Goal: Information Seeking & Learning: Check status

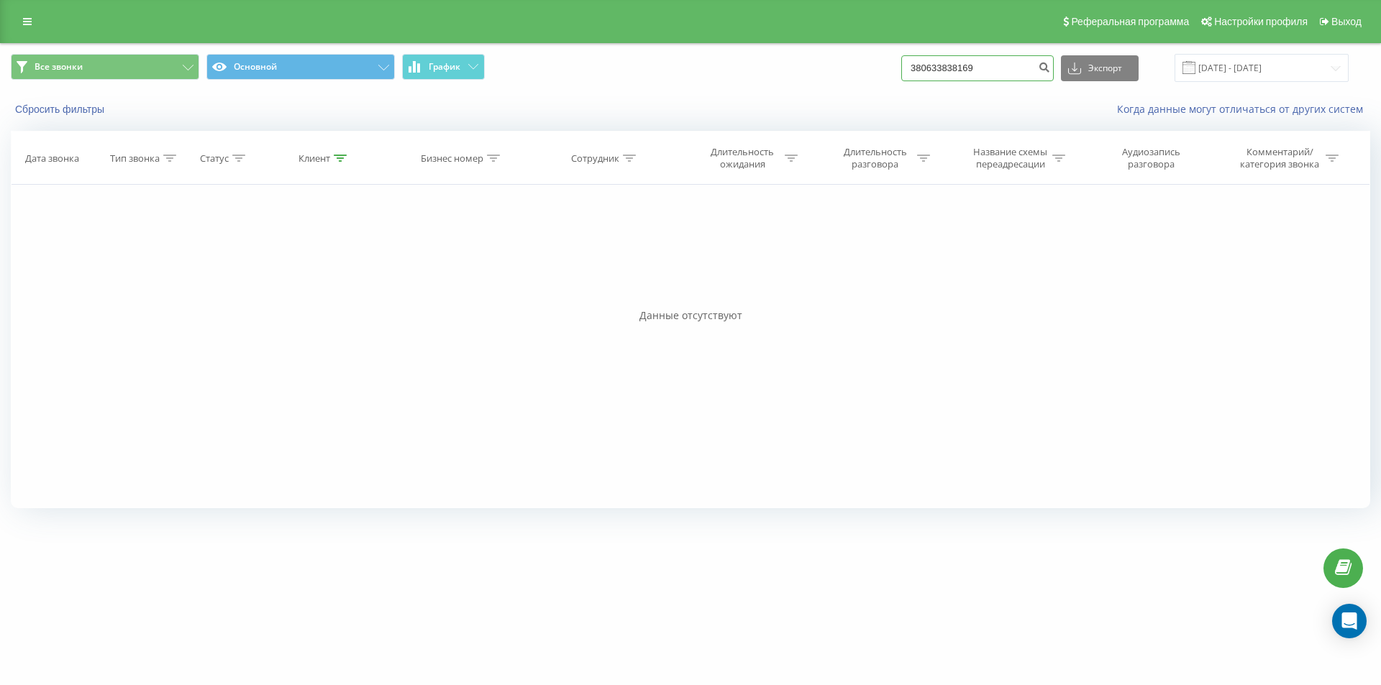
drag, startPoint x: 962, startPoint y: 71, endPoint x: 844, endPoint y: 66, distance: 118.1
click at [844, 66] on div "Все звонки Основной График 380633838169 Экспорт .csv .xls .xlsx [DATE] - [DATE]" at bounding box center [690, 68] width 1359 height 28
paste input "[PHONE_NUMBER]"
type input "380962877155"
click at [764, 65] on div "Все звонки Основной График 380962877155 Экспорт .csv .xls .xlsx 19.05.2025 - 19…" at bounding box center [690, 68] width 1359 height 28
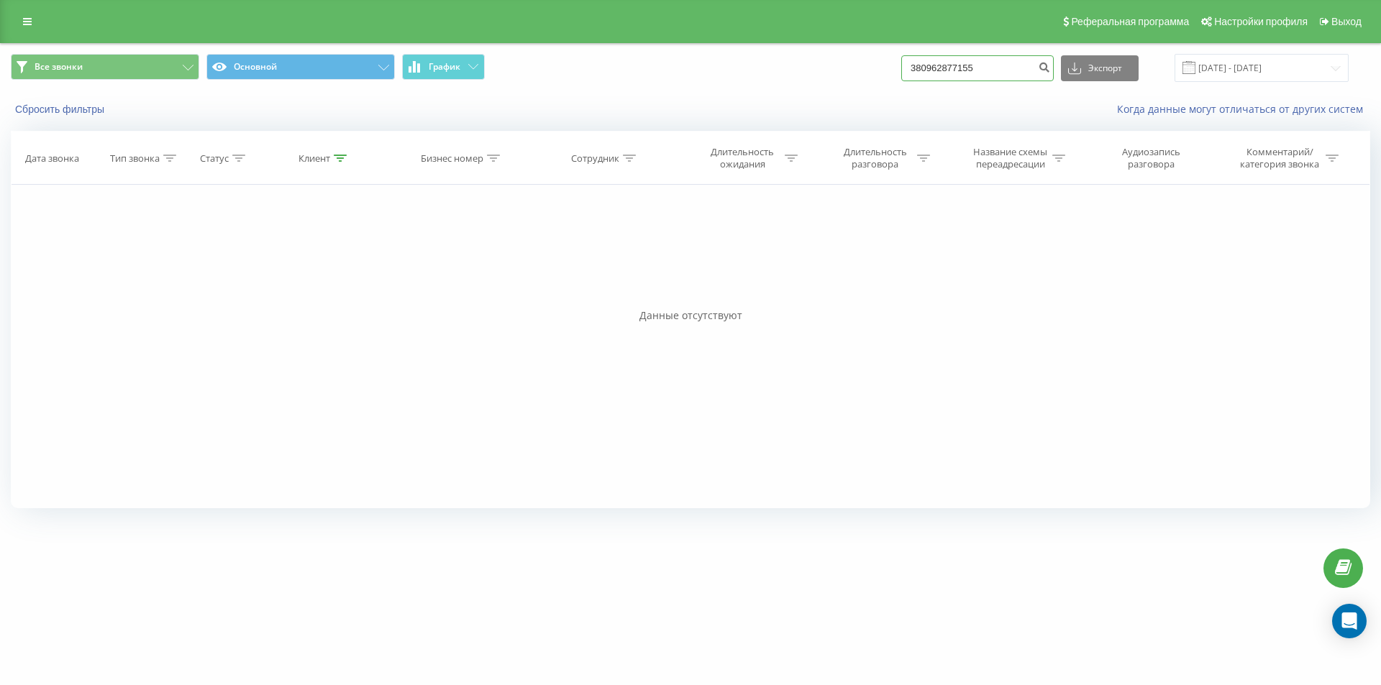
paste input "(67) 852-30-7"
type input "380678523075"
click at [1018, 76] on input "380678523075" at bounding box center [977, 68] width 152 height 26
drag, startPoint x: 957, startPoint y: 61, endPoint x: 780, endPoint y: 54, distance: 177.1
click at [780, 54] on div "Все звонки Основной График 380678523075 Экспорт .csv .xls .xlsx [DATE] - [DATE]" at bounding box center [690, 68] width 1359 height 28
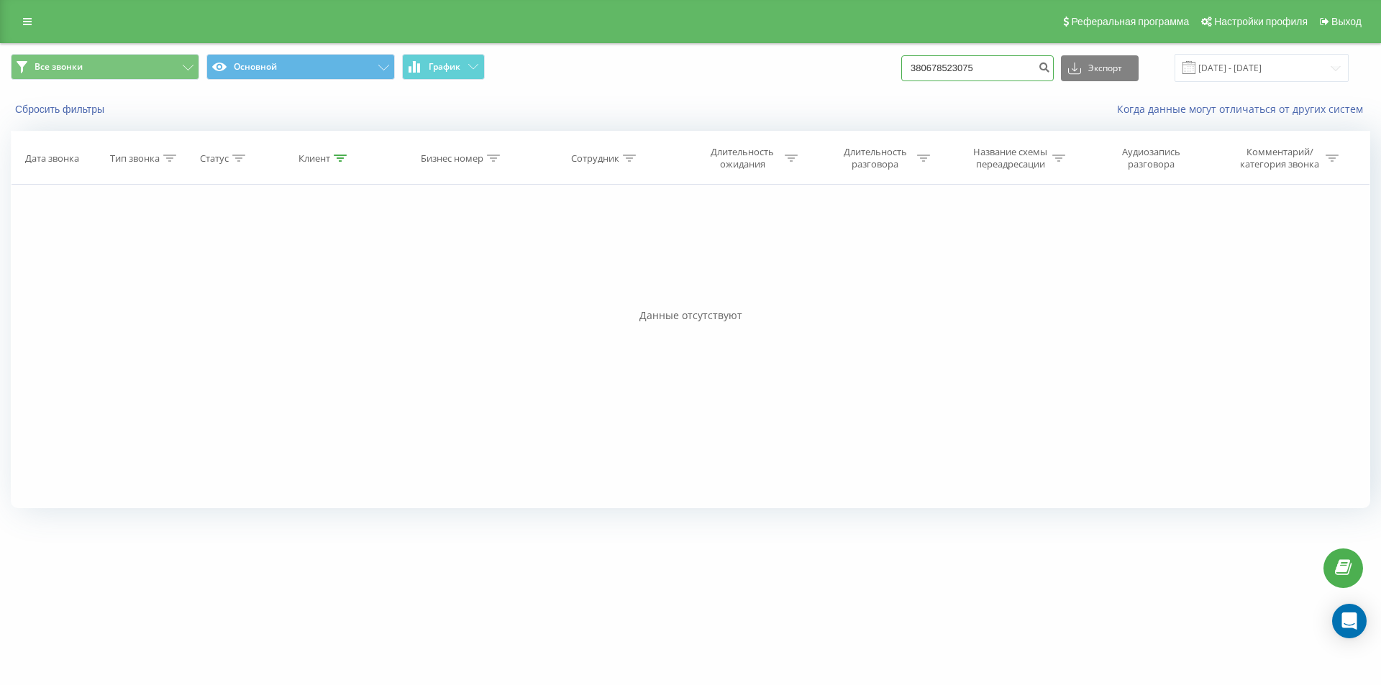
paste input "963858611"
type input "380963858611"
